Goal: Task Accomplishment & Management: Use online tool/utility

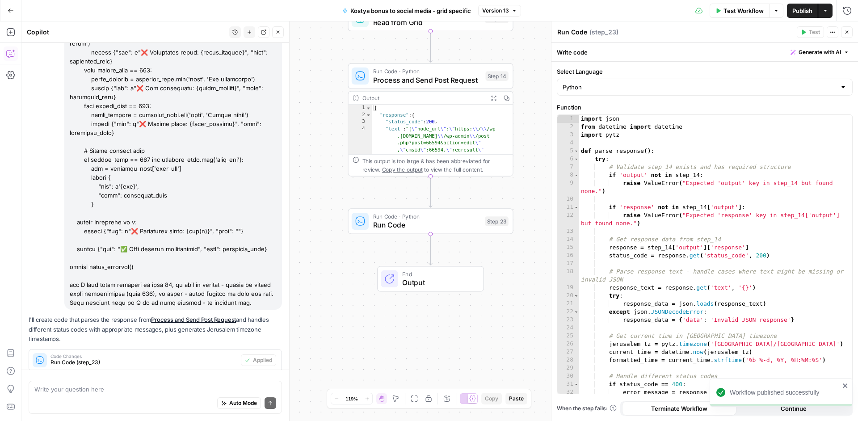
scroll to position [323, 0]
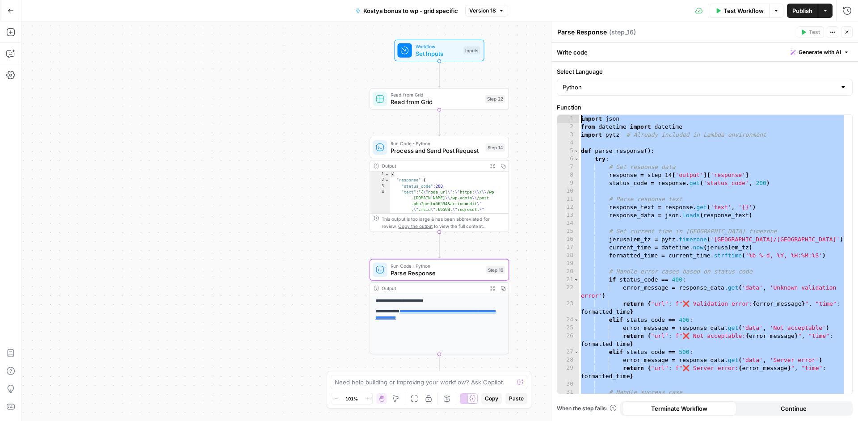
click at [541, 206] on div "**********" at bounding box center [439, 221] width 837 height 400
click at [9, 8] on icon "button" at bounding box center [11, 11] width 6 height 6
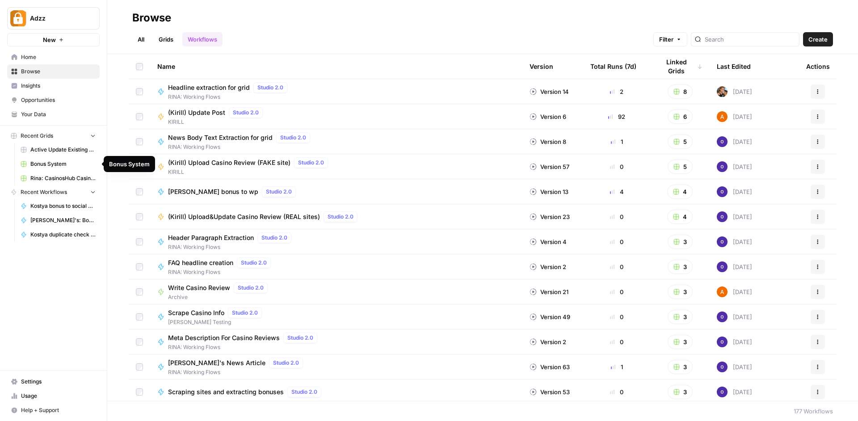
click at [74, 165] on span "Bonus System" at bounding box center [62, 164] width 65 height 8
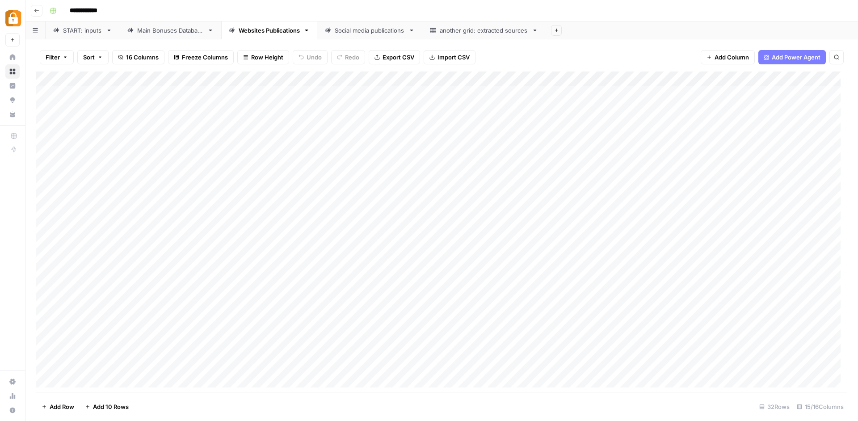
click at [35, 9] on icon "button" at bounding box center [36, 10] width 5 height 5
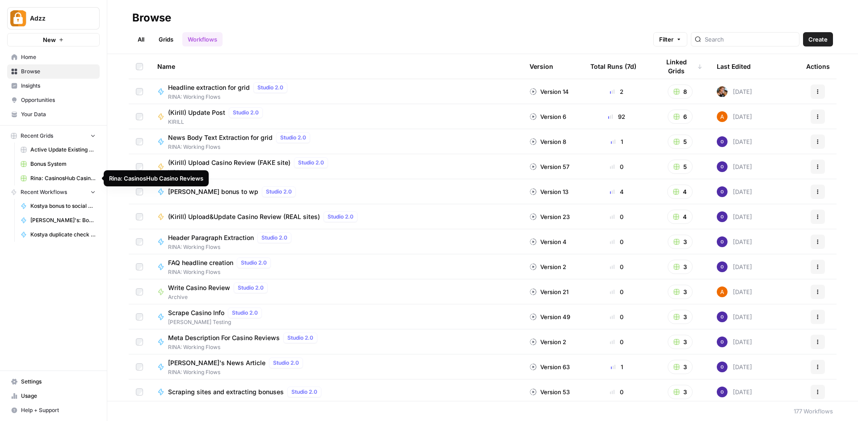
click at [58, 179] on span "Rina: CasinosHub Casino Reviews" at bounding box center [62, 178] width 65 height 8
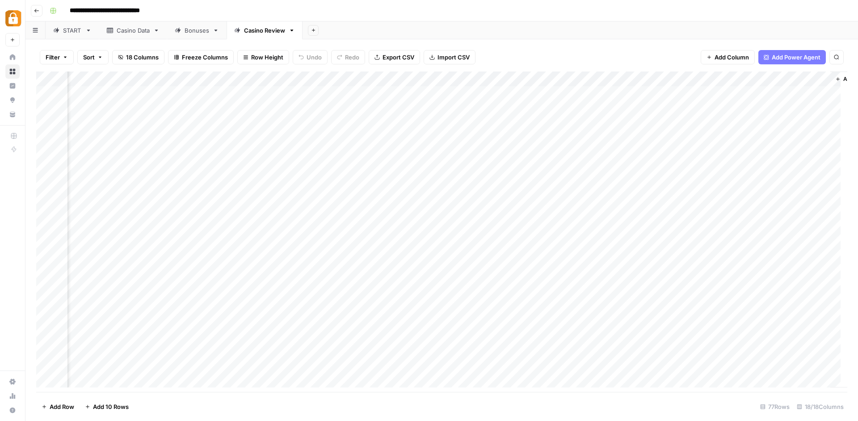
scroll to position [0, 1043]
click at [692, 76] on div "Add Column" at bounding box center [441, 233] width 811 height 323
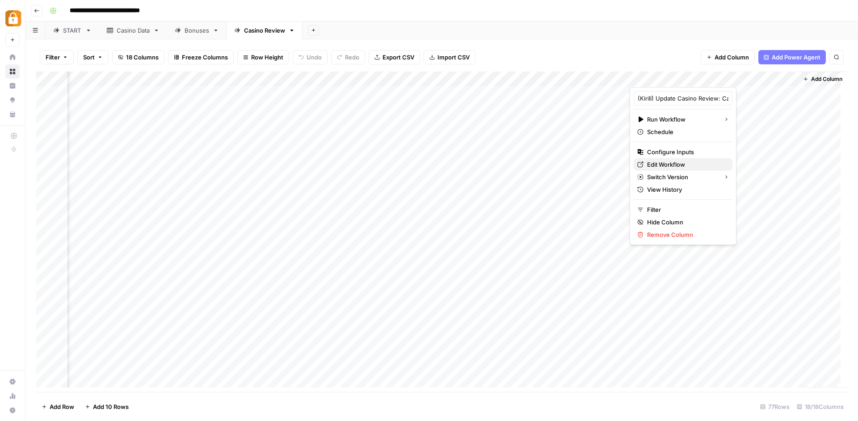
click at [677, 160] on span "Edit Workflow" at bounding box center [686, 164] width 78 height 9
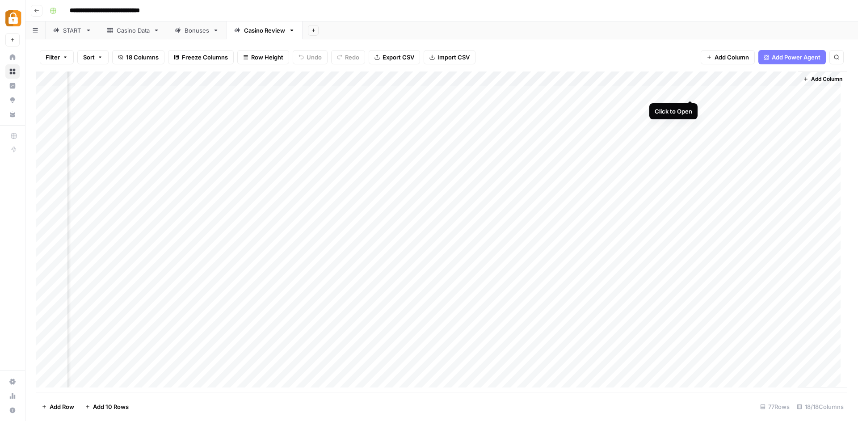
click at [690, 89] on div "Add Column" at bounding box center [441, 233] width 811 height 323
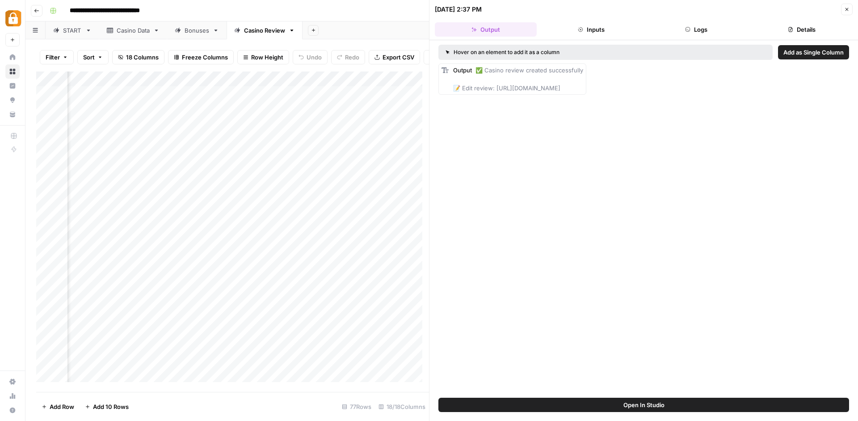
click at [707, 32] on button "Logs" at bounding box center [697, 29] width 102 height 14
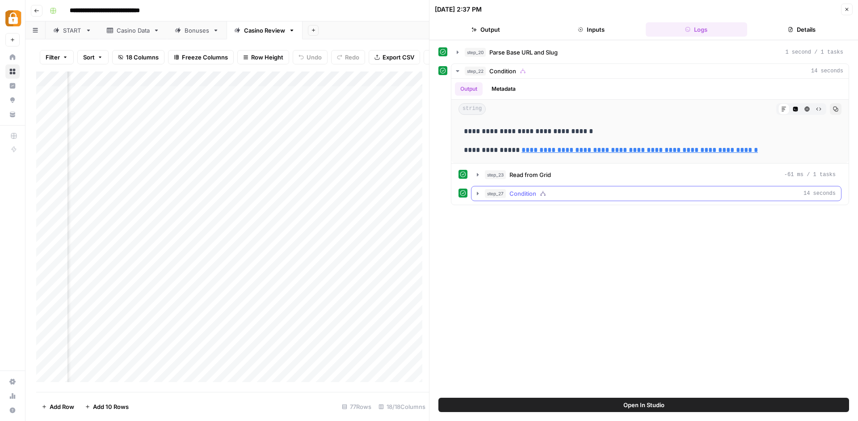
click at [476, 194] on icon "button" at bounding box center [477, 193] width 7 height 7
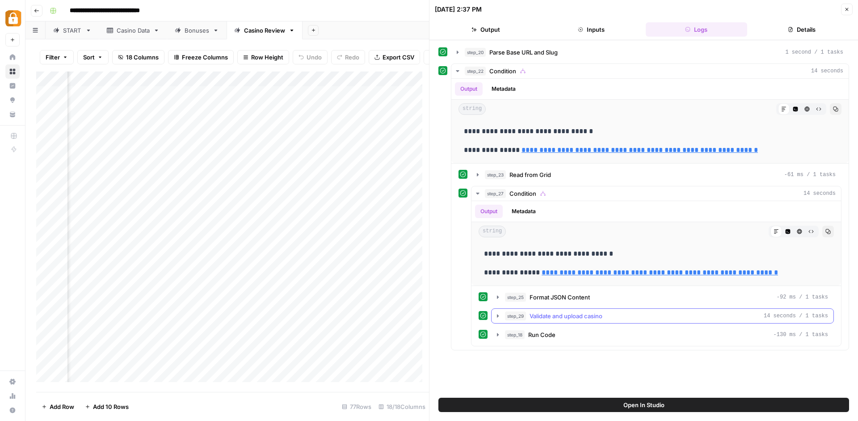
click at [498, 313] on button "step_29 Validate and upload casino 14 seconds / 1 tasks" at bounding box center [663, 316] width 342 height 14
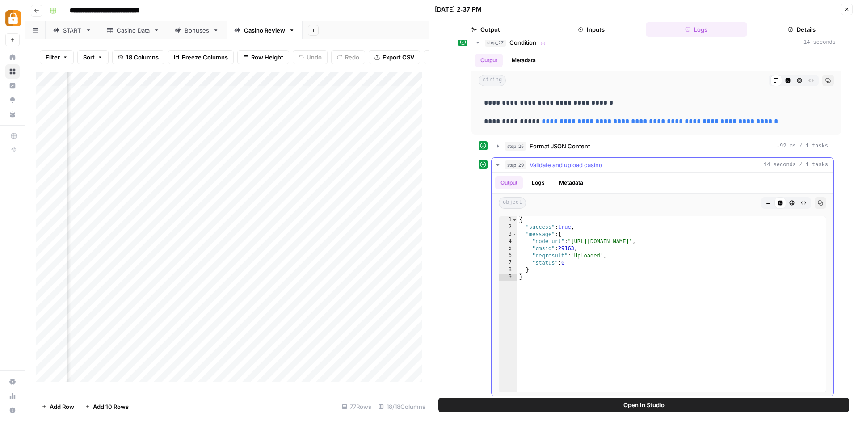
scroll to position [145, 0]
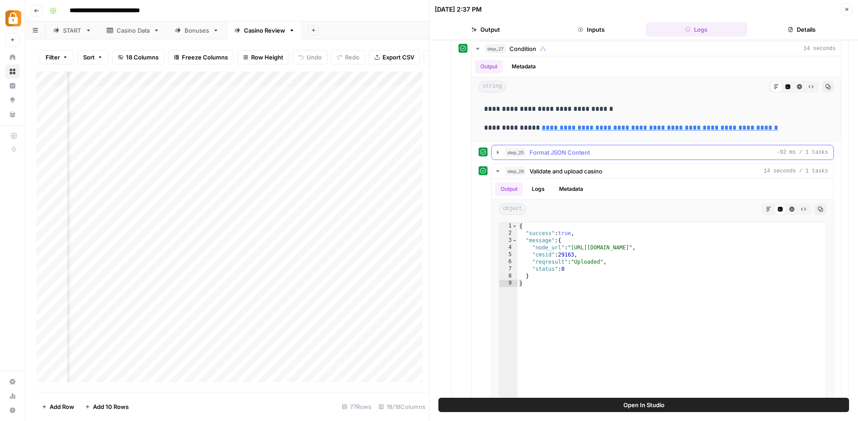
click at [499, 149] on button "step_25 Format JSON Content -92 ms / 1 tasks" at bounding box center [663, 152] width 342 height 14
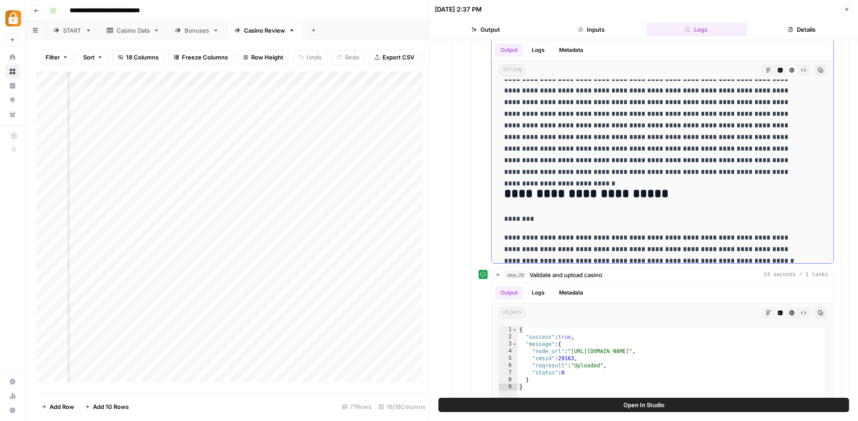
scroll to position [0, 0]
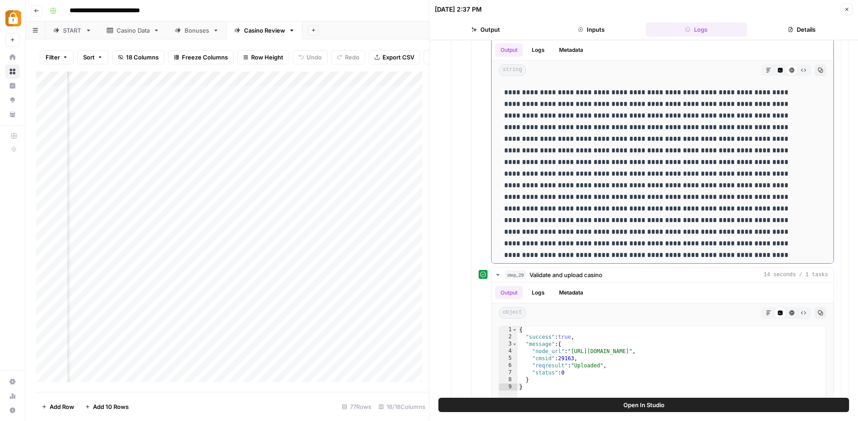
drag, startPoint x: 614, startPoint y: 94, endPoint x: 707, endPoint y: 95, distance: 93.0
click at [707, 95] on p at bounding box center [656, 180] width 304 height 186
copy p "**********"
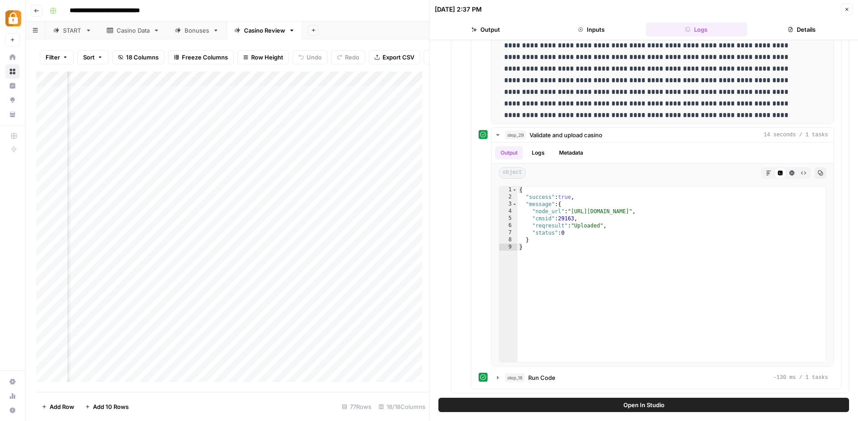
scroll to position [397, 0]
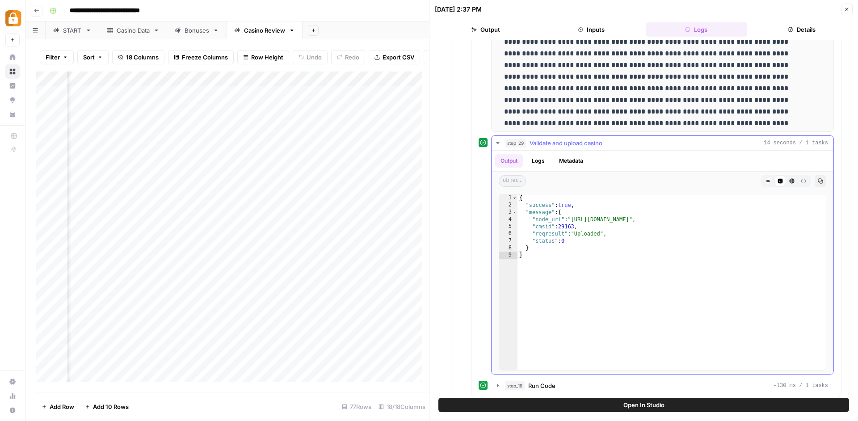
click at [539, 160] on button "Logs" at bounding box center [539, 160] width 24 height 13
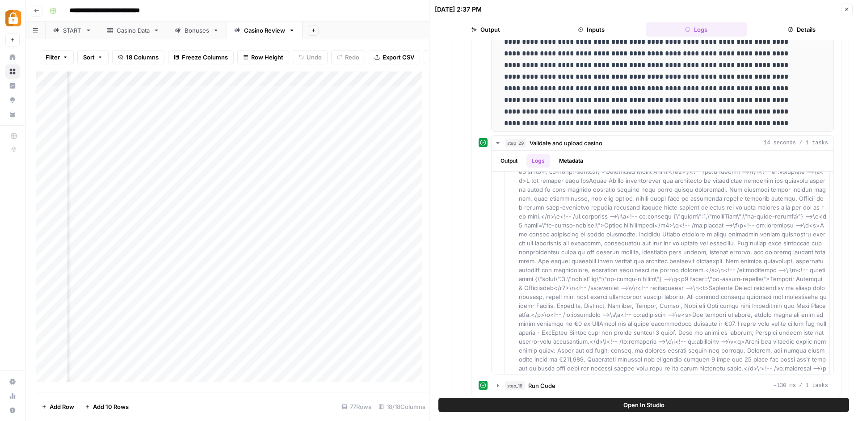
scroll to position [2, 640]
click at [744, 266] on span at bounding box center [674, 350] width 310 height 1545
click at [599, 238] on span at bounding box center [674, 350] width 310 height 1545
type input "*"
click at [723, 268] on span at bounding box center [674, 350] width 310 height 1545
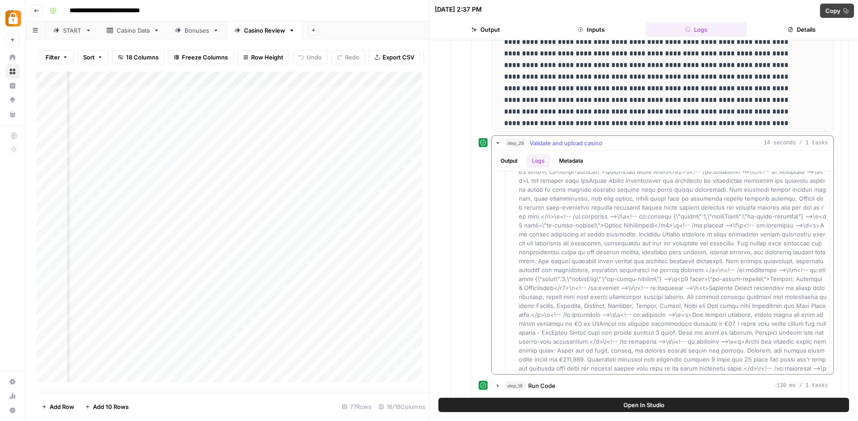
click at [723, 268] on span at bounding box center [674, 350] width 310 height 1545
click at [723, 251] on span at bounding box center [674, 350] width 310 height 1545
click at [735, 224] on span at bounding box center [674, 350] width 310 height 1545
click at [735, 222] on span at bounding box center [674, 350] width 310 height 1545
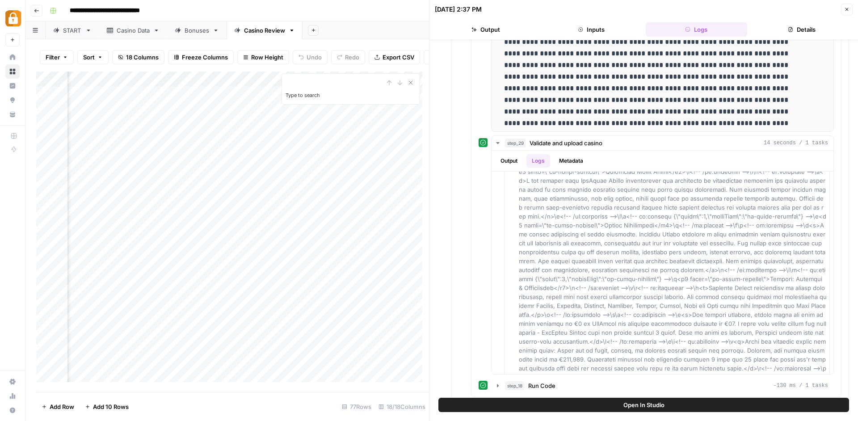
scroll to position [2, 1409]
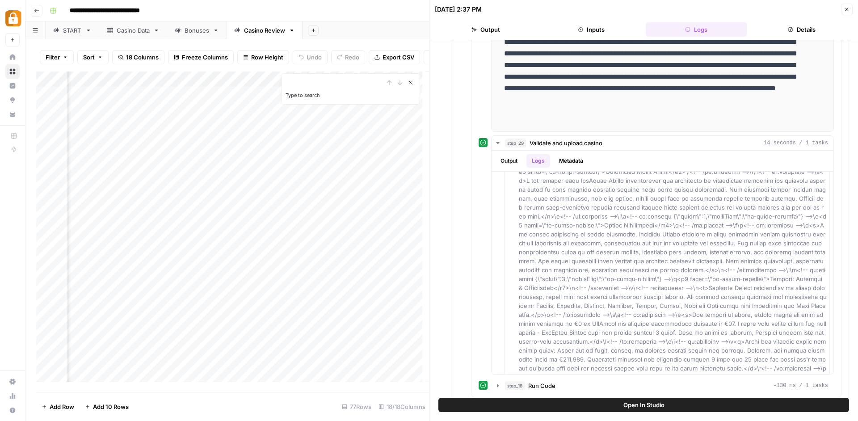
click at [407, 87] on button "Close Search" at bounding box center [411, 82] width 11 height 11
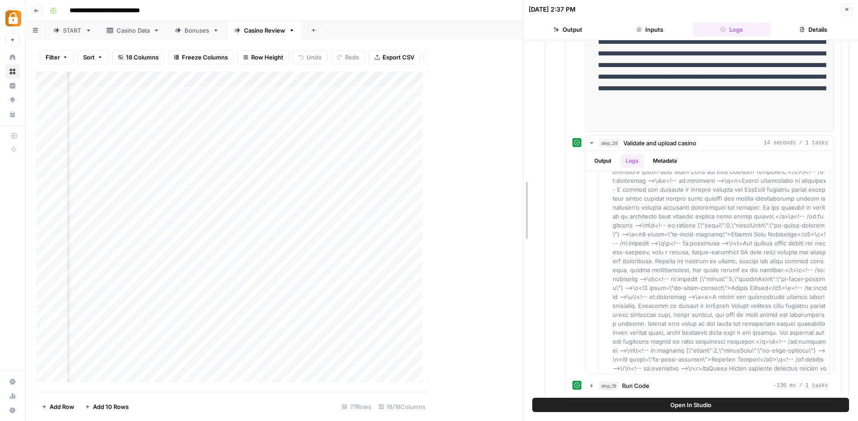
drag, startPoint x: 429, startPoint y: 130, endPoint x: 556, endPoint y: 117, distance: 128.0
click at [556, 117] on div "**********" at bounding box center [690, 210] width 335 height 421
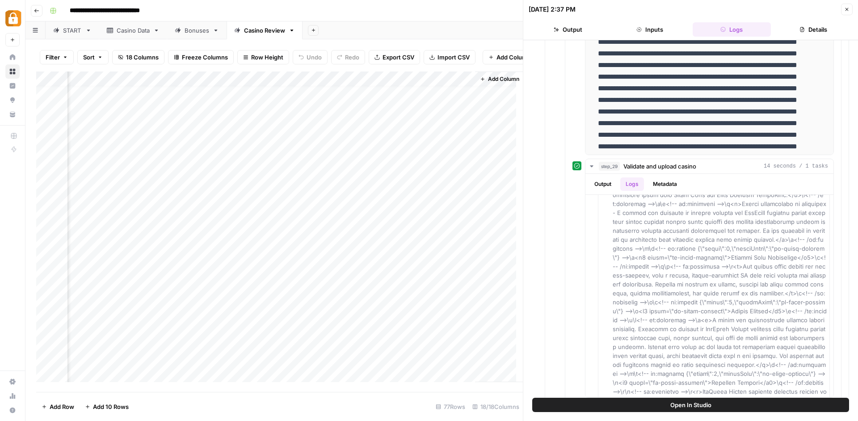
scroll to position [6, 1368]
click at [136, 33] on div "Casino Data" at bounding box center [133, 30] width 33 height 9
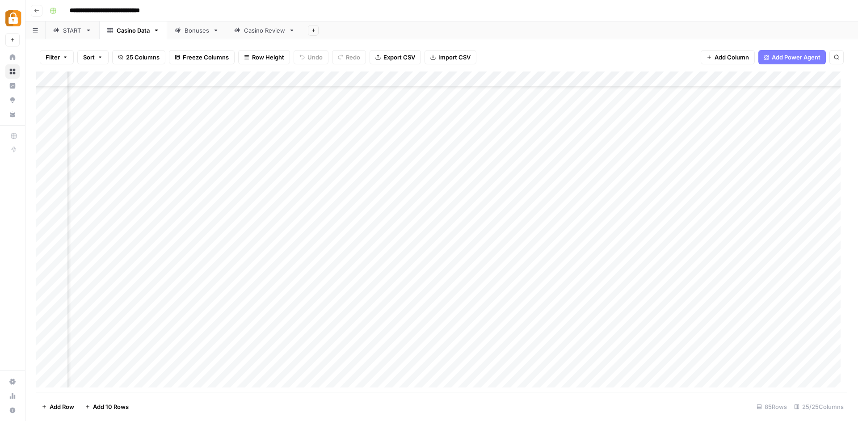
scroll to position [444, 1292]
